Goal: Transaction & Acquisition: Purchase product/service

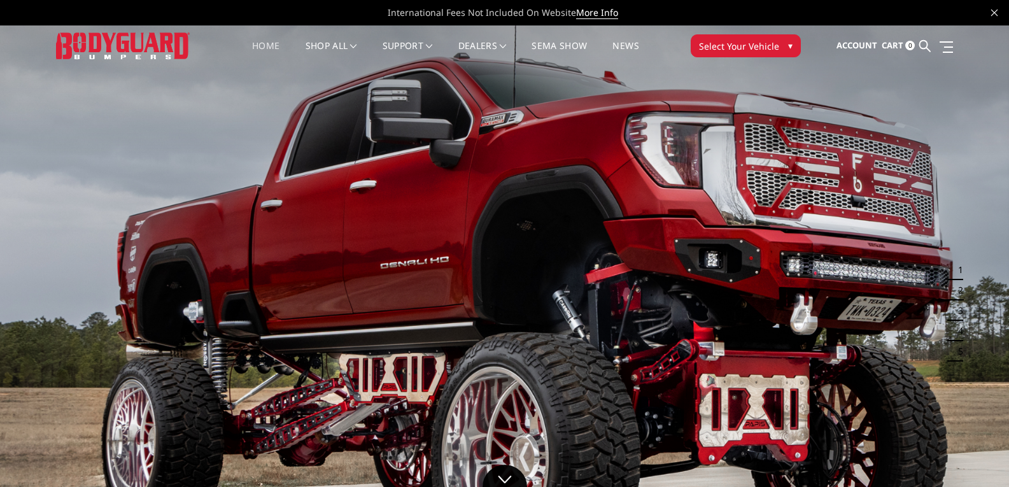
click at [978, 222] on img at bounding box center [504, 308] width 1009 height 568
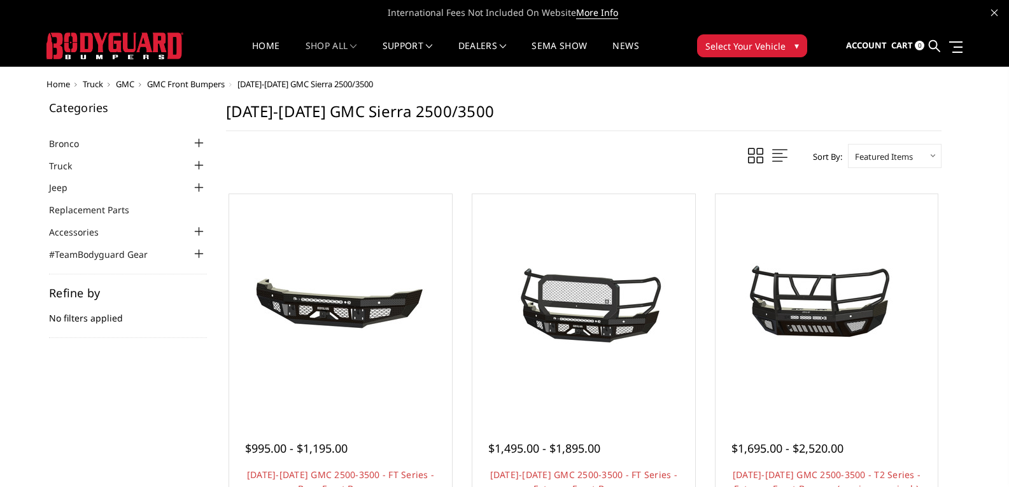
click at [124, 59] on img at bounding box center [114, 45] width 137 height 27
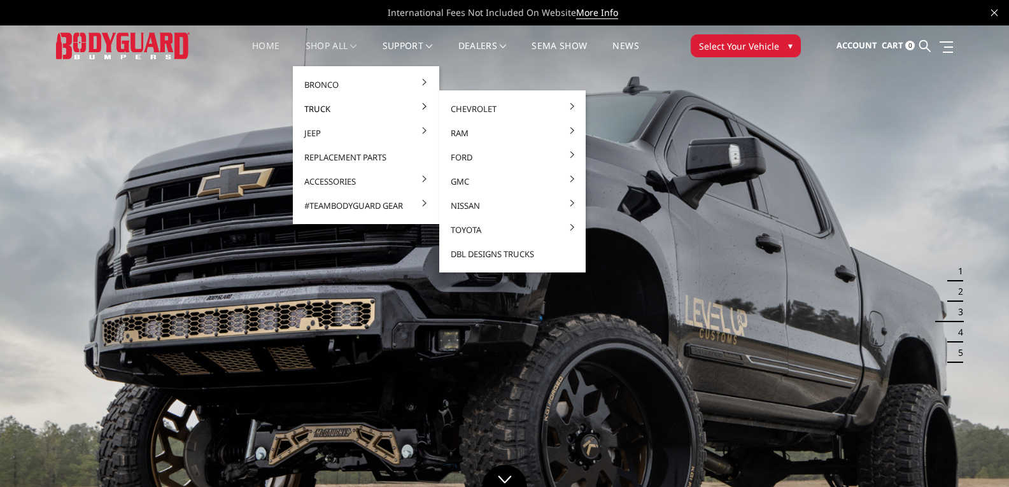
click at [327, 105] on link "Truck" at bounding box center [366, 109] width 136 height 24
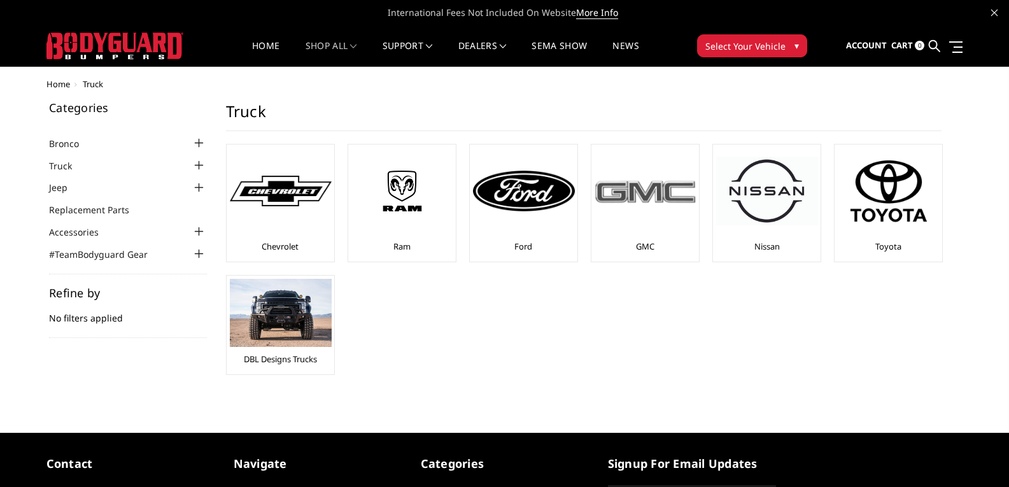
click at [640, 206] on div at bounding box center [646, 191] width 102 height 87
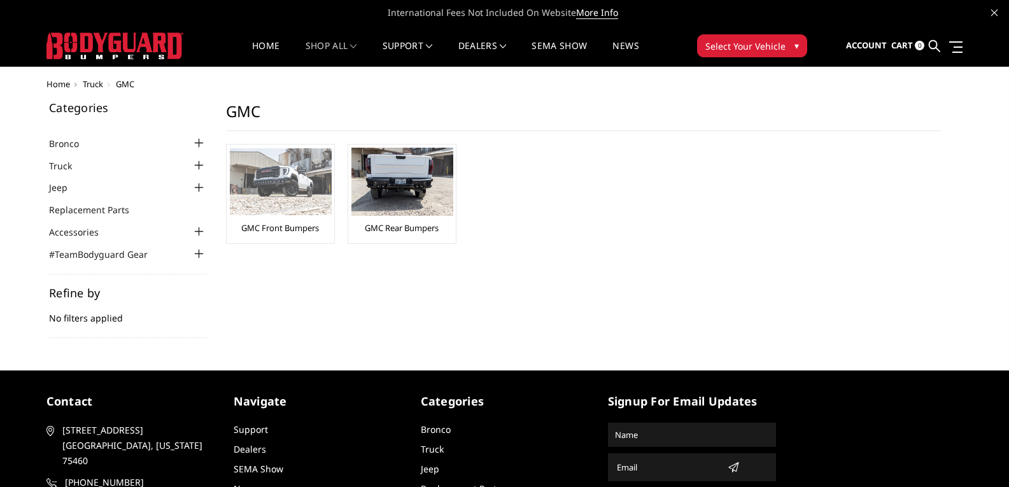
click at [274, 188] on img at bounding box center [281, 181] width 102 height 67
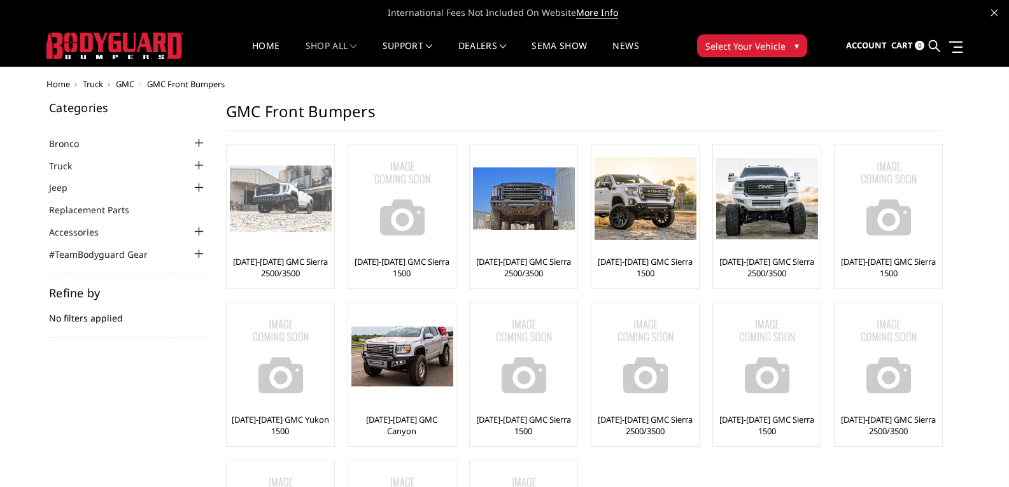
click at [286, 209] on img at bounding box center [281, 198] width 102 height 67
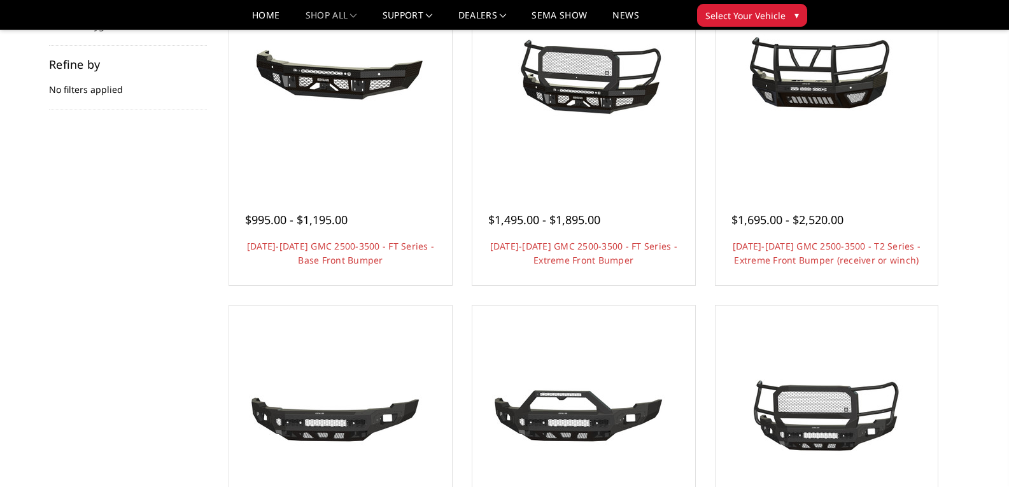
scroll to position [446, 0]
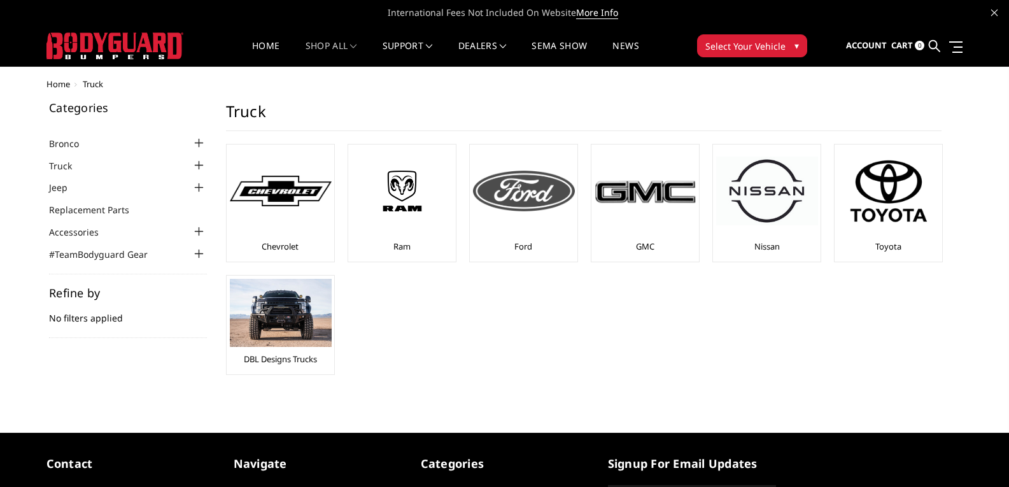
click at [532, 210] on img at bounding box center [524, 191] width 102 height 41
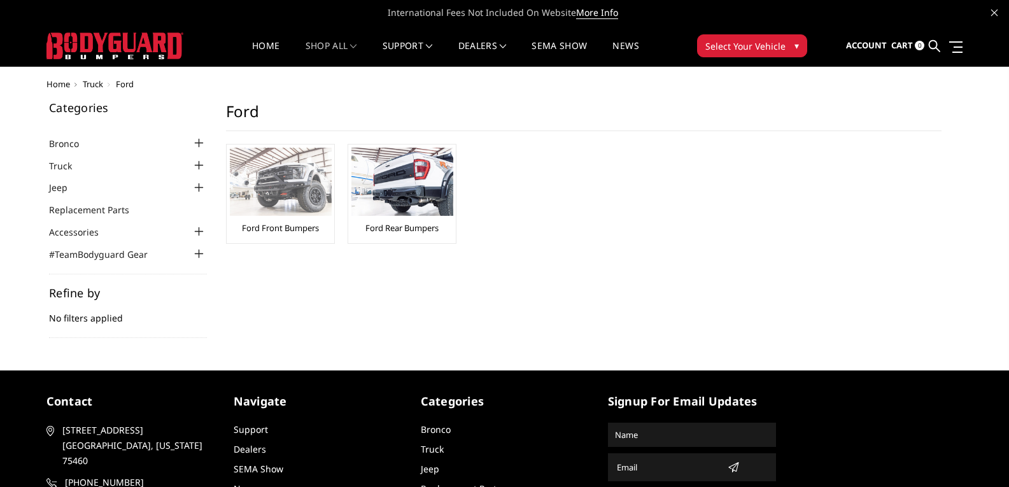
click at [275, 185] on img at bounding box center [281, 182] width 102 height 68
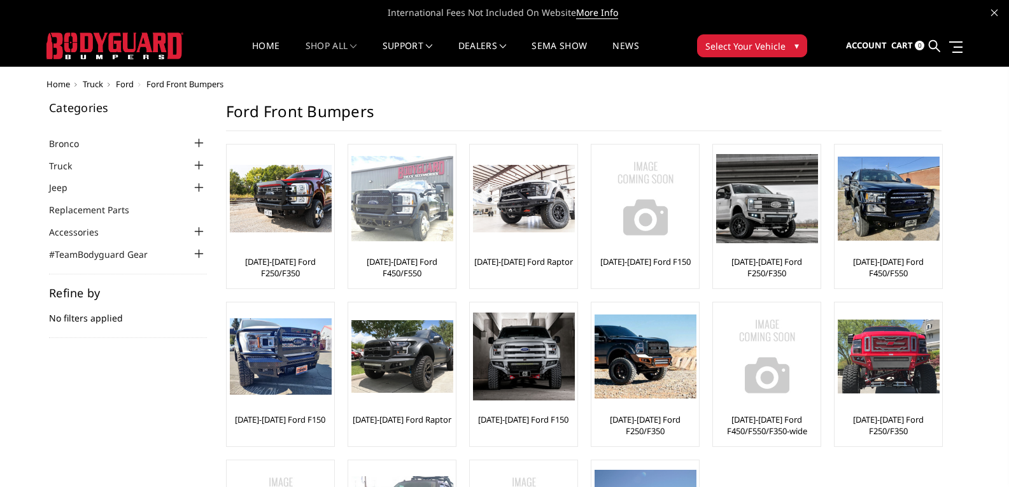
click at [424, 220] on img at bounding box center [402, 199] width 102 height 86
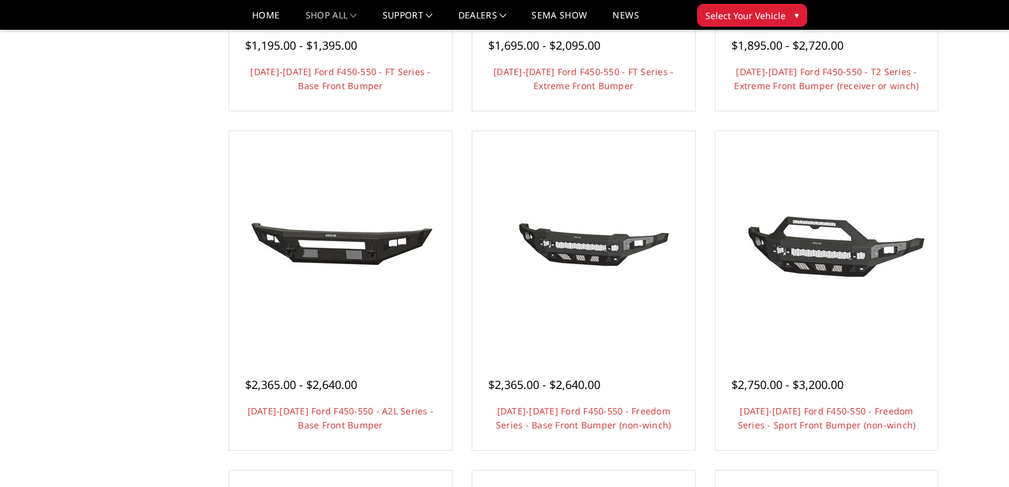
scroll to position [191, 0]
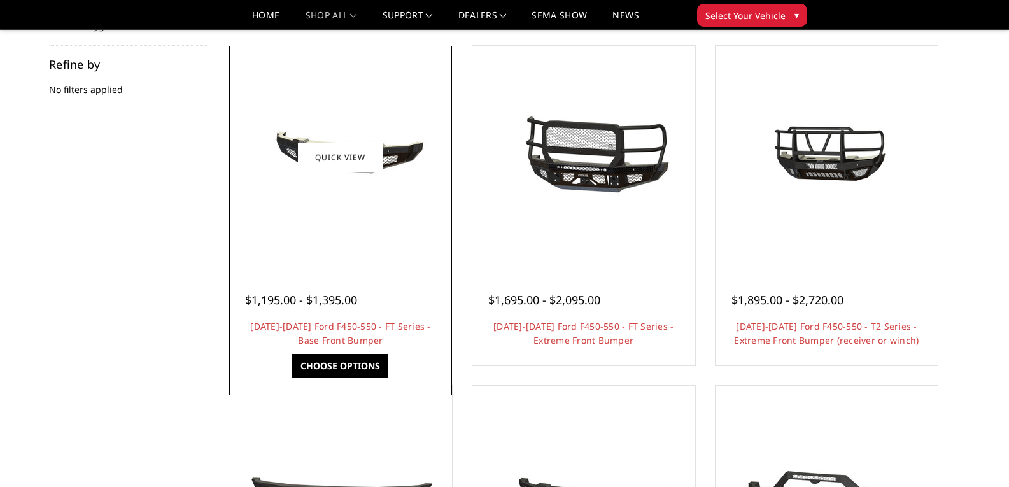
click at [390, 174] on img at bounding box center [341, 156] width 204 height 95
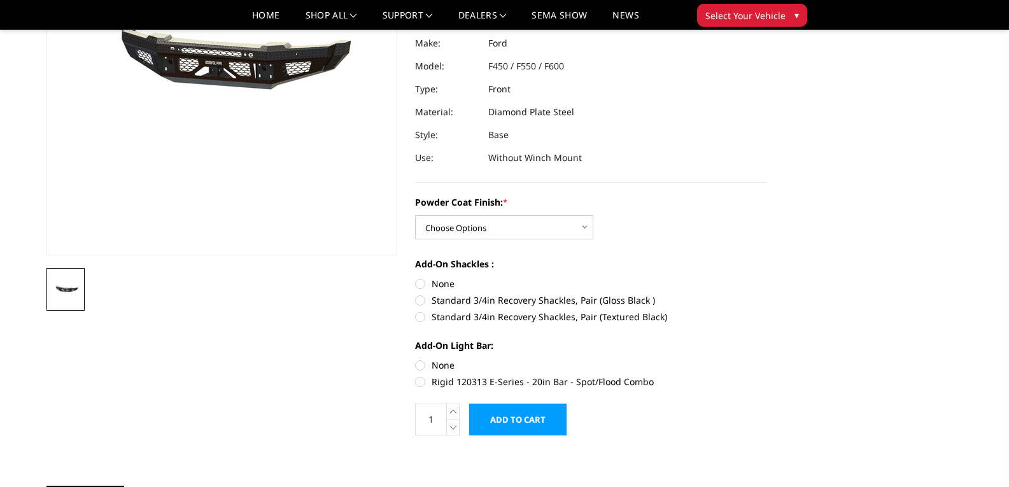
scroll to position [64, 0]
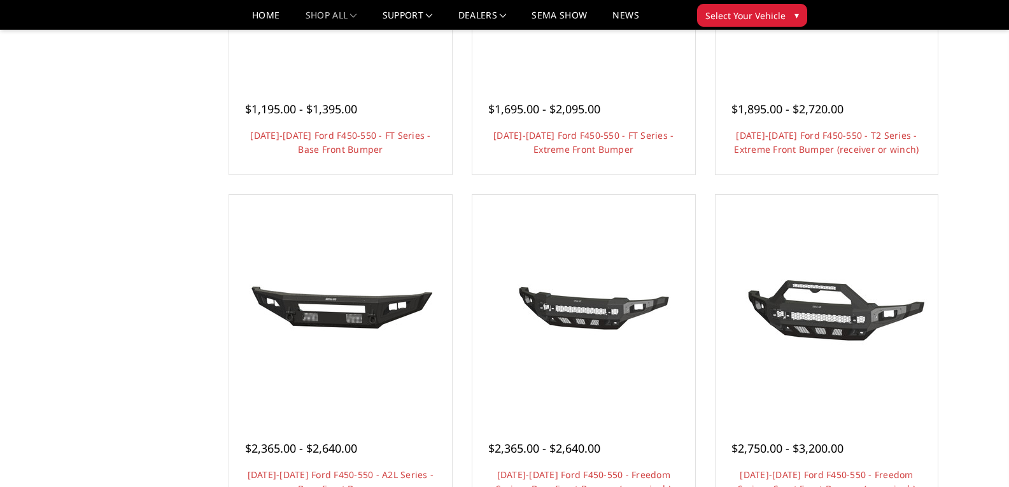
scroll to position [446, 0]
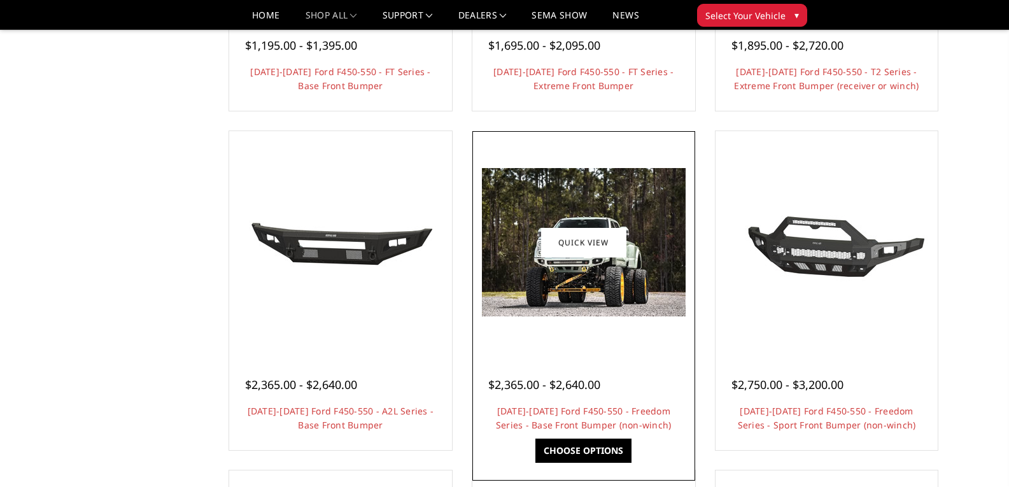
click at [665, 268] on img at bounding box center [584, 242] width 204 height 148
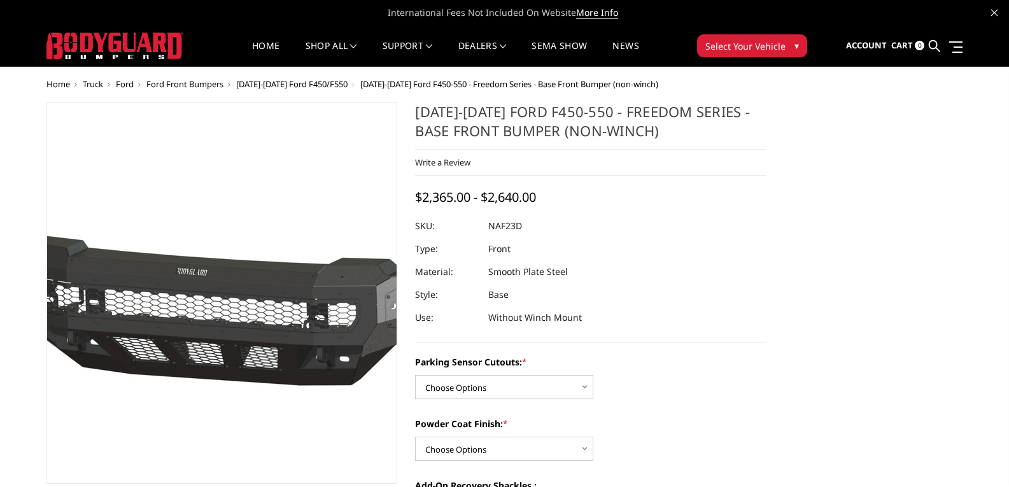
scroll to position [255, 0]
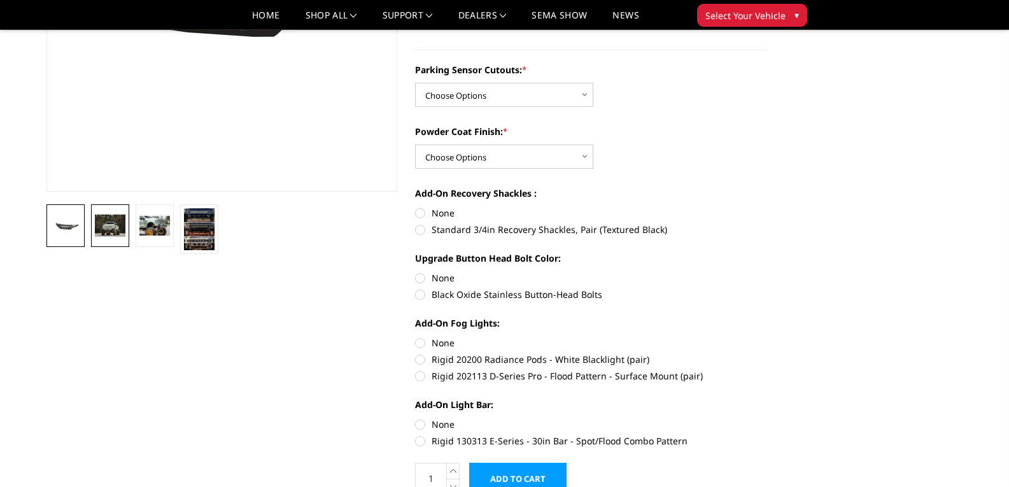
click at [120, 236] on img at bounding box center [110, 226] width 31 height 22
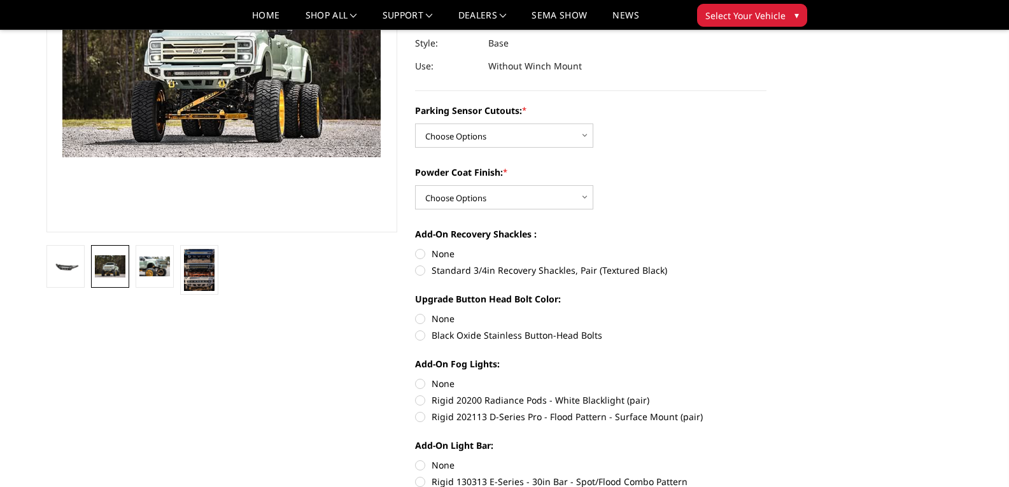
scroll to position [87, 0]
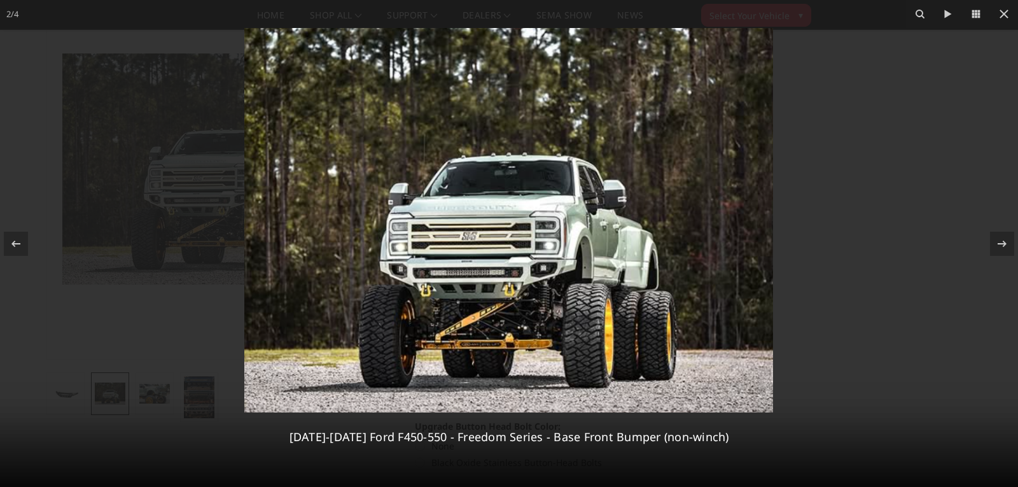
click at [418, 332] on img at bounding box center [508, 220] width 529 height 384
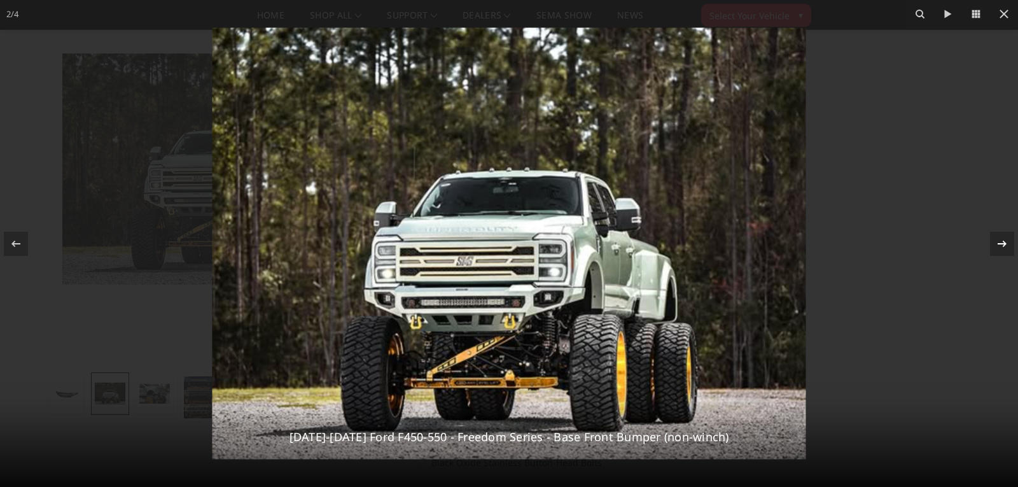
click at [1003, 236] on icon at bounding box center [1002, 243] width 15 height 15
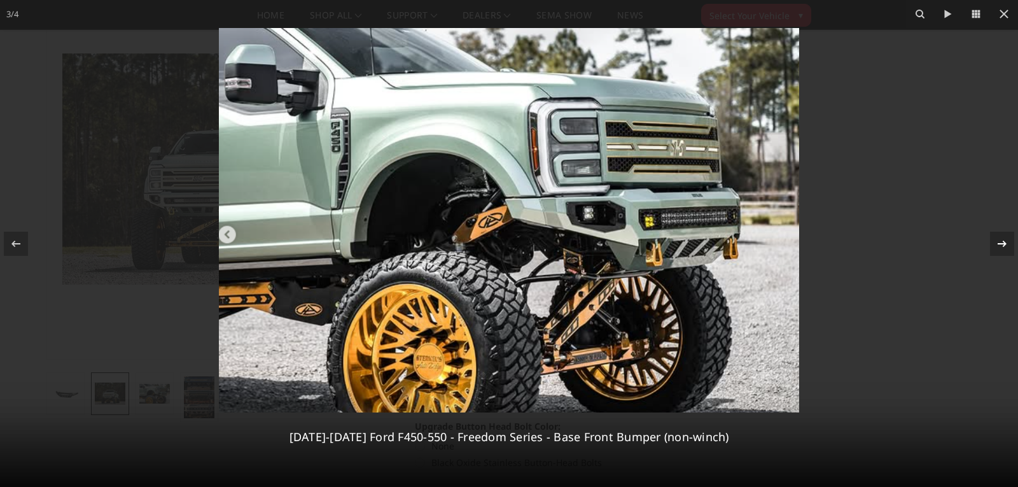
click at [999, 243] on icon at bounding box center [1002, 243] width 15 height 15
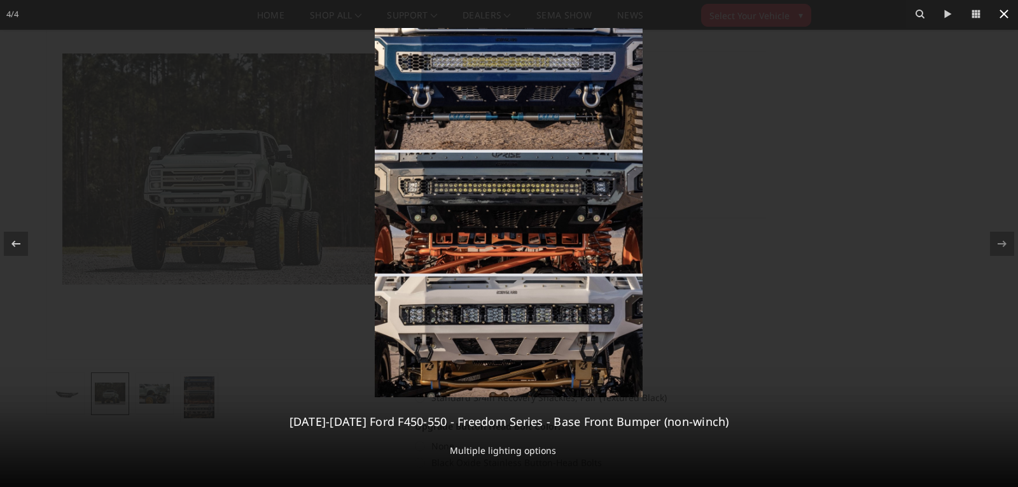
click at [996, 15] on button at bounding box center [1004, 14] width 28 height 28
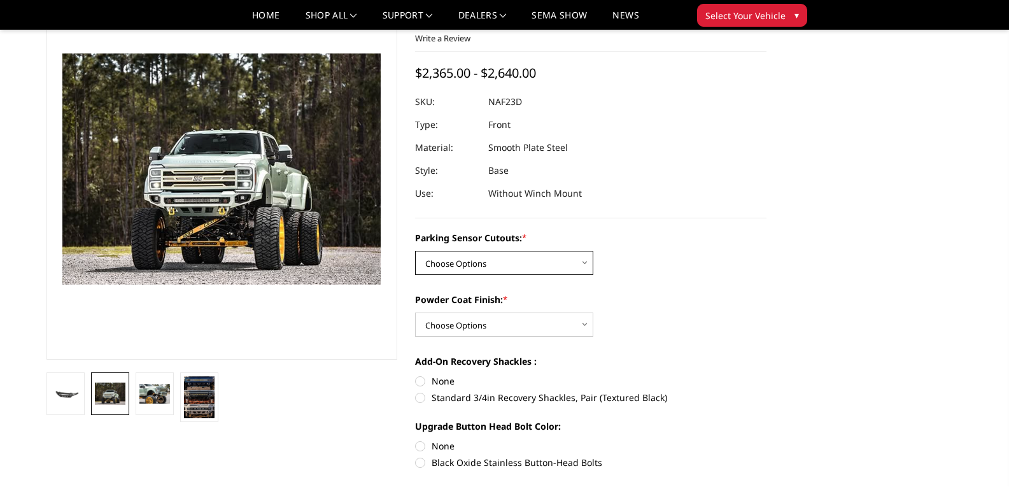
click at [469, 254] on select "Choose Options No - Without Parking Sensor Cutouts Yes - With Parking Sensor Cu…" at bounding box center [504, 263] width 178 height 24
select select "2567"
click at [415, 251] on select "Choose Options No - Without Parking Sensor Cutouts Yes - With Parking Sensor Cu…" at bounding box center [504, 263] width 178 height 24
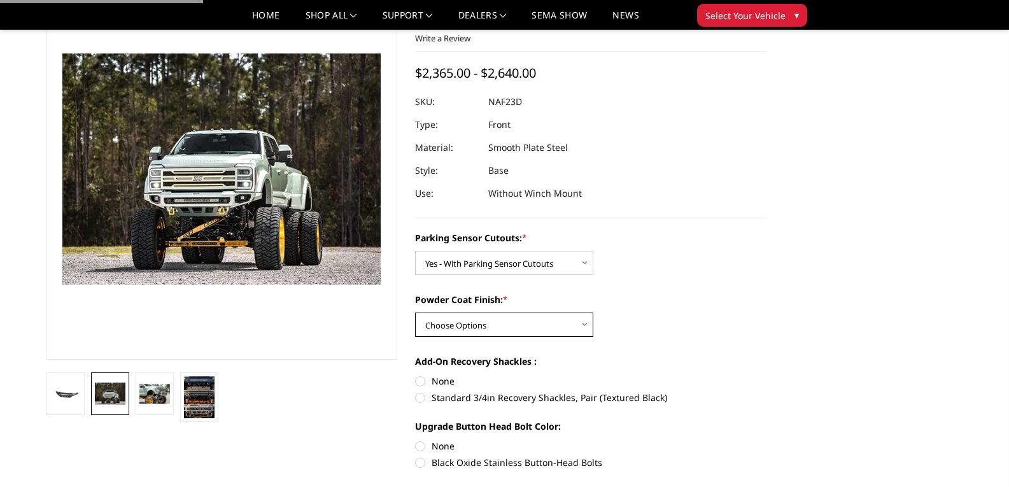
click at [479, 314] on select "Choose Options Bare Metal Textured Black Powder Coat" at bounding box center [504, 325] width 178 height 24
select select "2568"
click at [415, 313] on select "Choose Options Bare Metal Textured Black Powder Coat" at bounding box center [504, 325] width 178 height 24
click at [421, 396] on label "Standard 3/4in Recovery Shackles, Pair (Textured Black)" at bounding box center [590, 397] width 351 height 13
click at [766, 375] on input "Standard 3/4in Recovery Shackles, Pair (Textured Black)" at bounding box center [766, 374] width 1 height 1
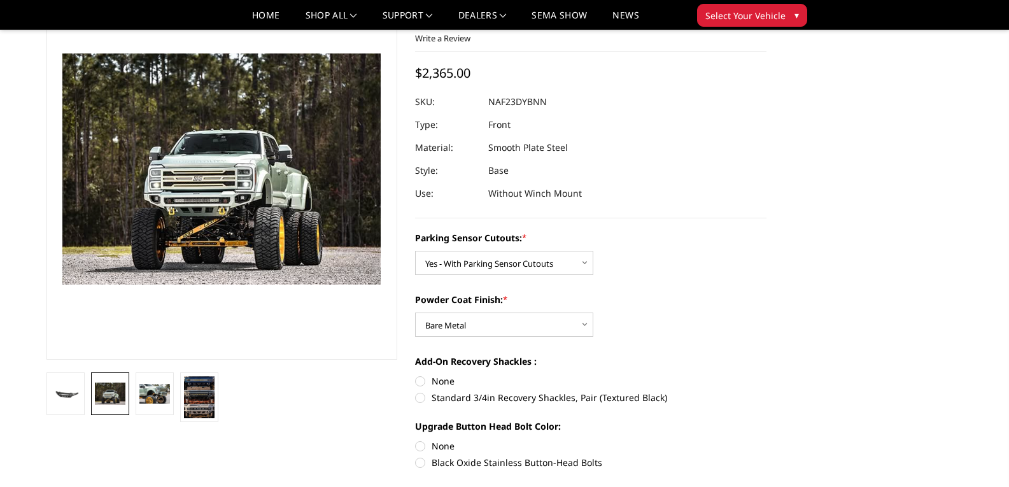
radio input "true"
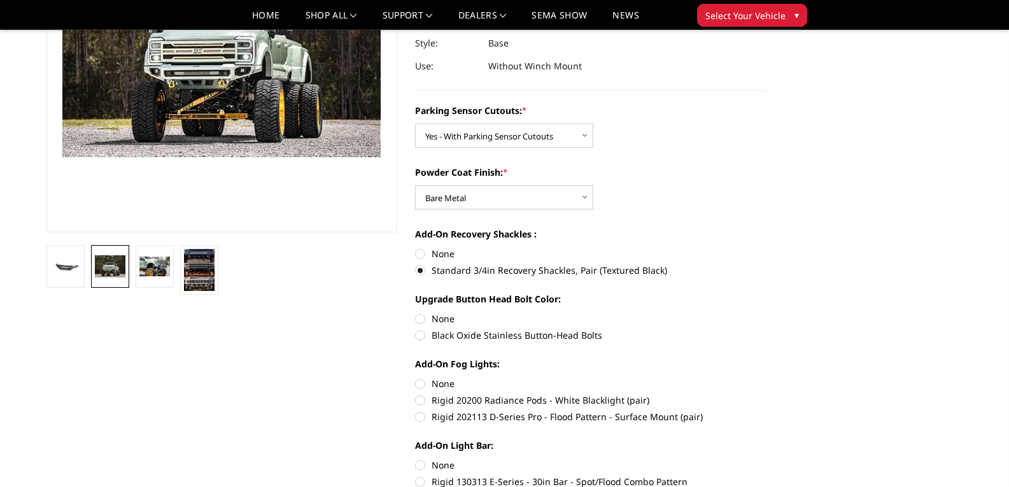
click at [420, 322] on label "None" at bounding box center [590, 318] width 351 height 13
click at [416, 313] on input "None" at bounding box center [415, 312] width 1 height 1
radio input "true"
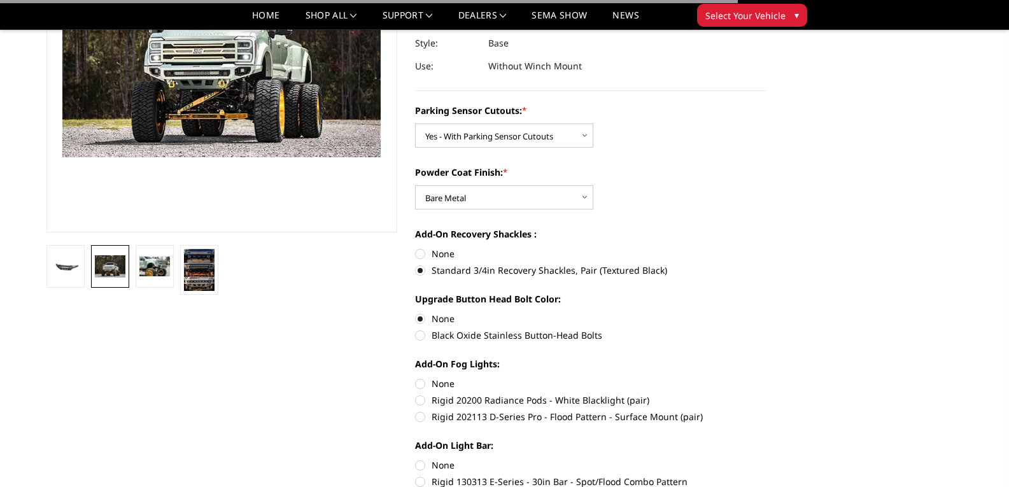
scroll to position [341, 0]
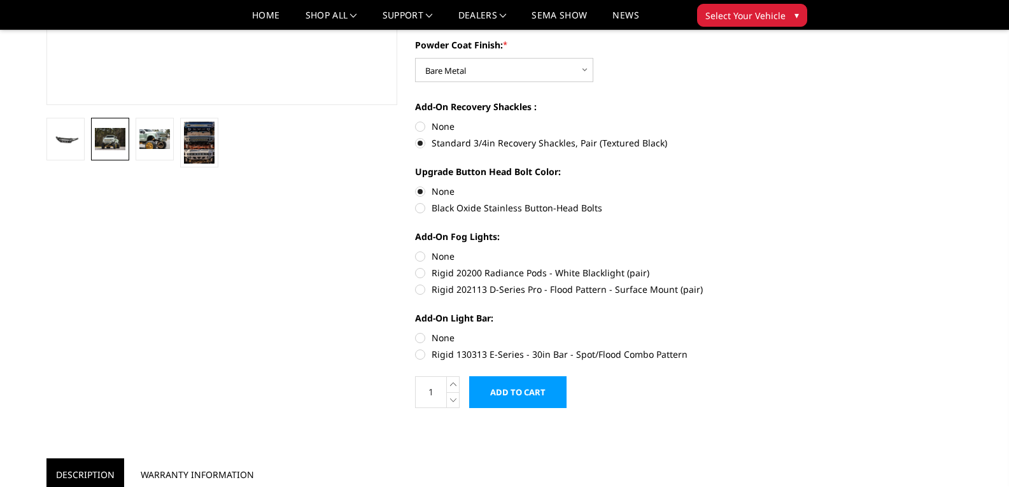
click at [417, 290] on label "Rigid 202113 D-Series Pro - Flood Pattern - Surface Mount (pair)" at bounding box center [590, 289] width 351 height 13
click at [766, 267] on input "Rigid 202113 D-Series Pro - Flood Pattern - Surface Mount (pair)" at bounding box center [766, 266] width 1 height 1
radio input "true"
click at [427, 355] on label "Rigid 130313 E-Series - 30in Bar - Spot/Flood Combo Pattern" at bounding box center [590, 354] width 351 height 13
click at [766, 332] on input "Rigid 130313 E-Series - 30in Bar - Spot/Flood Combo Pattern" at bounding box center [766, 331] width 1 height 1
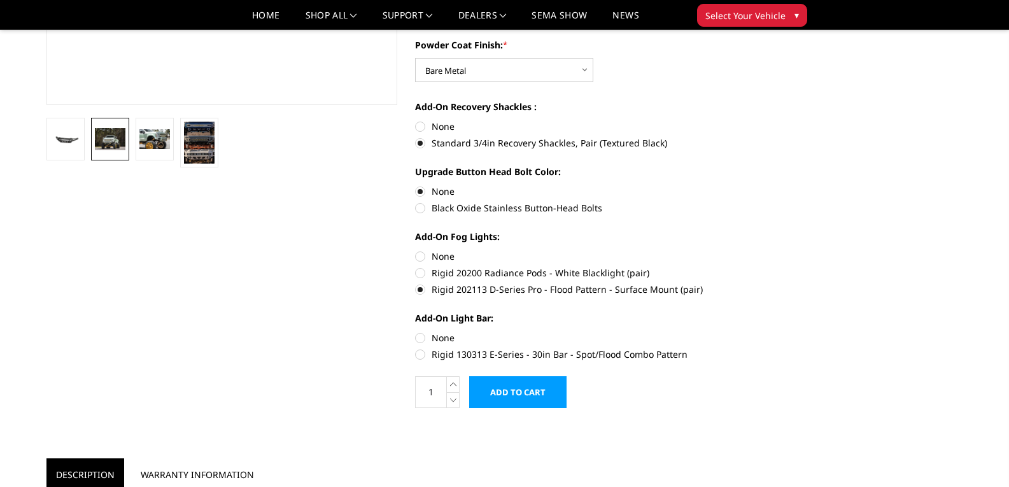
radio input "true"
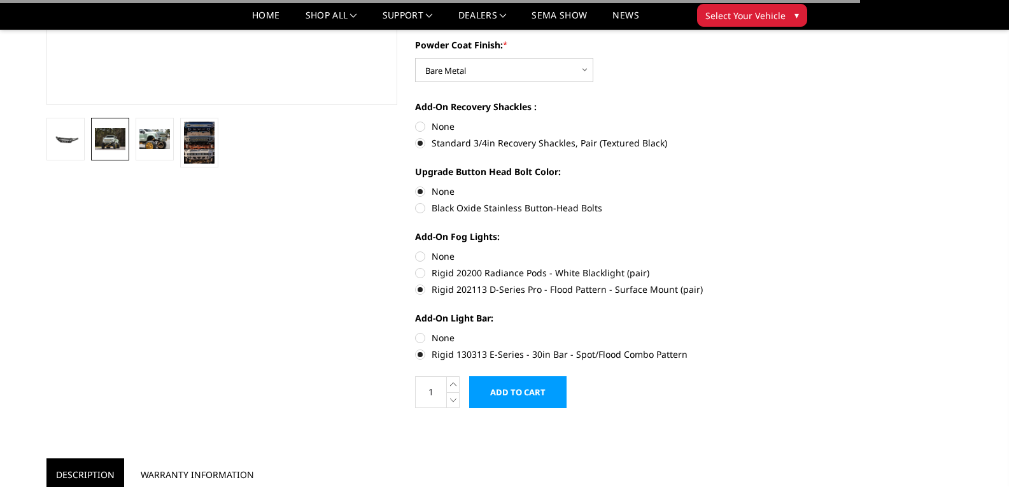
scroll to position [0, 0]
